Goal: Task Accomplishment & Management: Manage account settings

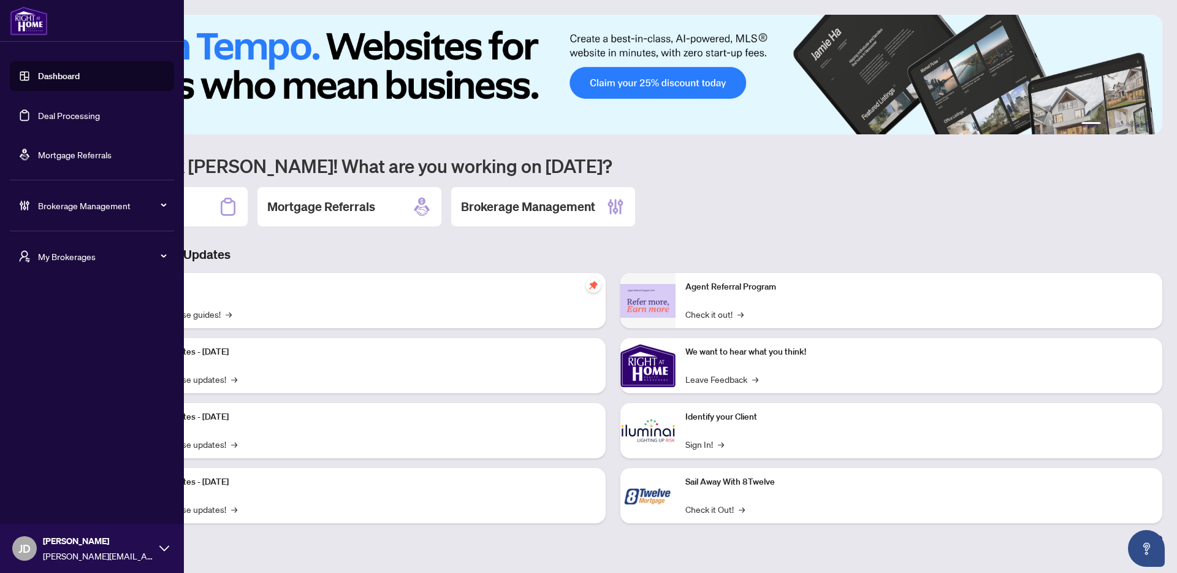
click at [39, 205] on span "Brokerage Management" at bounding box center [102, 205] width 128 height 13
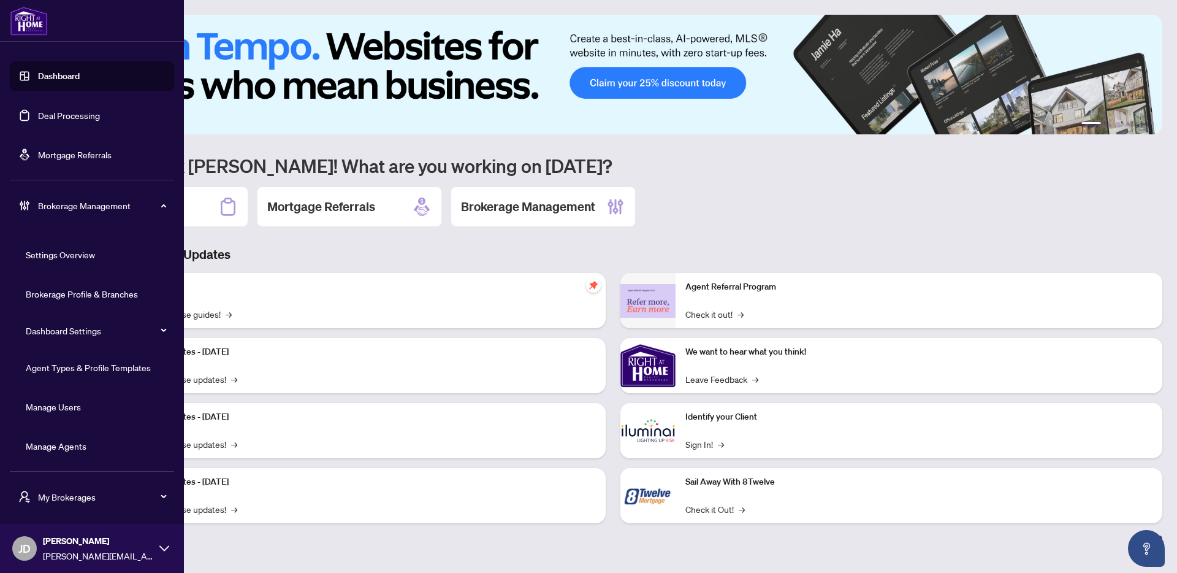
click at [79, 448] on link "Manage Agents" at bounding box center [56, 445] width 61 height 11
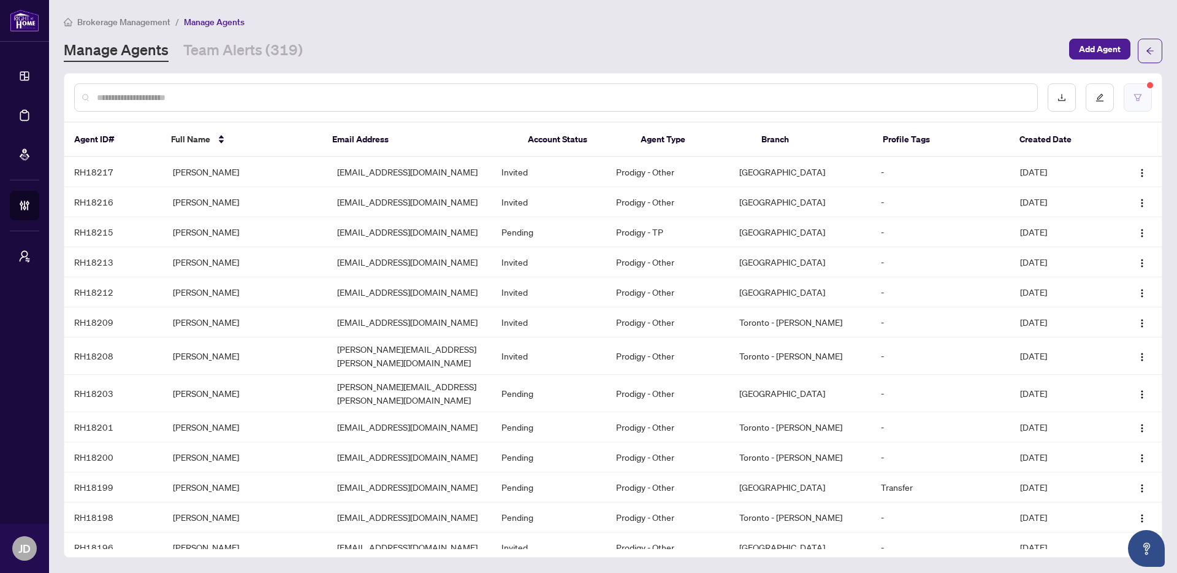
click at [1143, 98] on button "button" at bounding box center [1138, 97] width 28 height 28
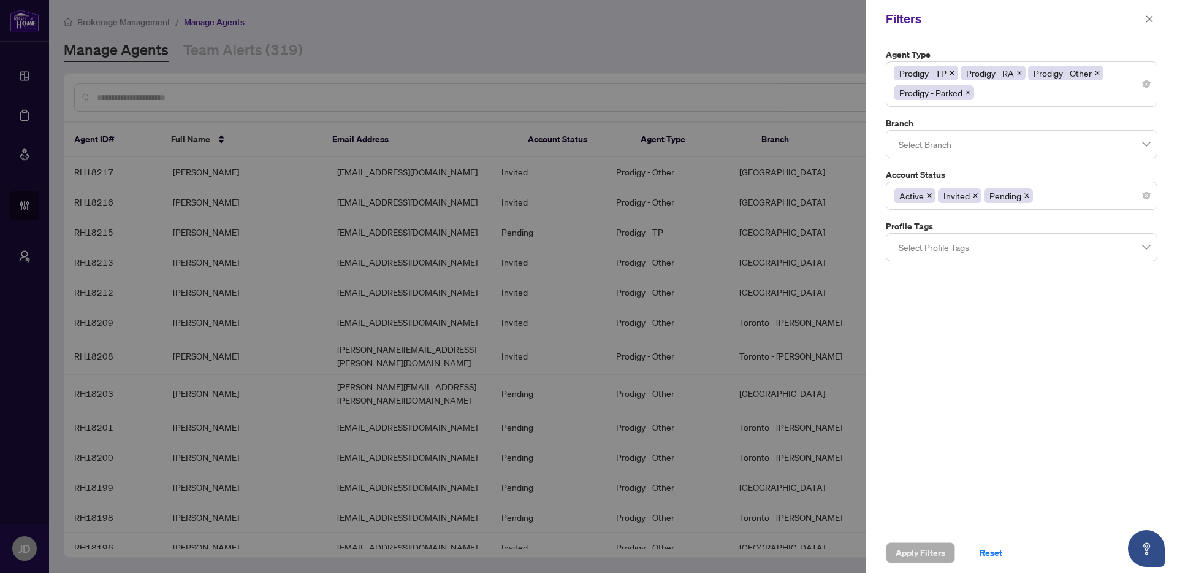
click at [933, 474] on div "Agent Type Prodigy - TP Prodigy - RA Prodigy - Other Prodigy - Parked Branch Se…" at bounding box center [1022, 285] width 311 height 494
click at [628, 61] on div at bounding box center [588, 286] width 1177 height 573
click at [1154, 20] on button "button" at bounding box center [1150, 19] width 16 height 15
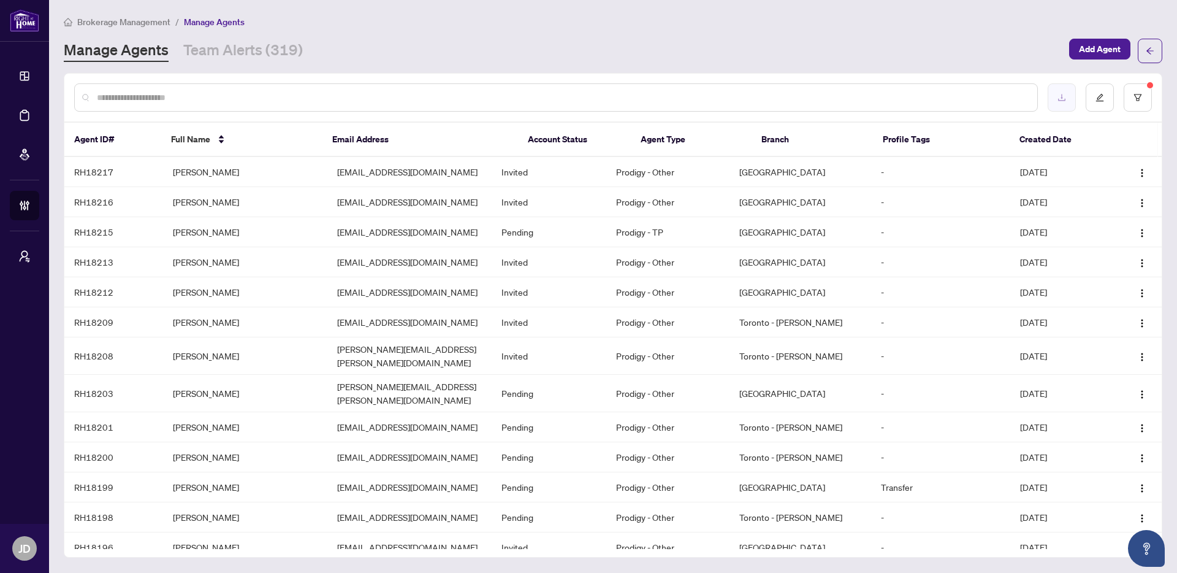
click at [1067, 103] on button "button" at bounding box center [1062, 97] width 28 height 28
